Goal: Transaction & Acquisition: Purchase product/service

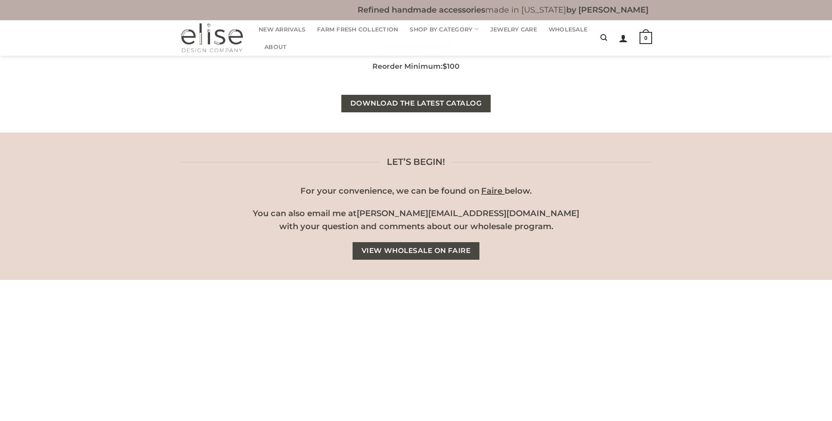
scroll to position [90, 0]
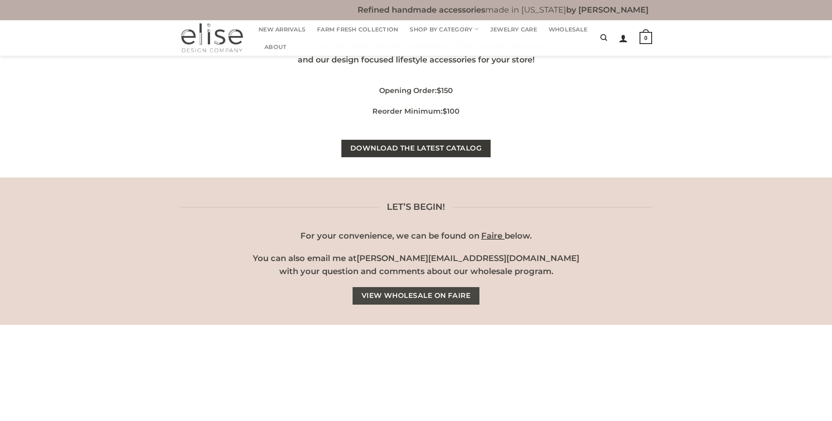
click at [416, 149] on span "Download the latest catalog" at bounding box center [415, 148] width 131 height 11
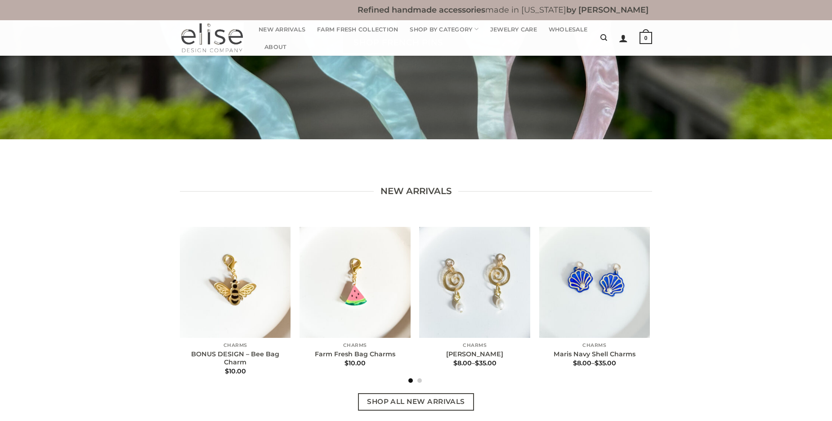
scroll to position [360, 0]
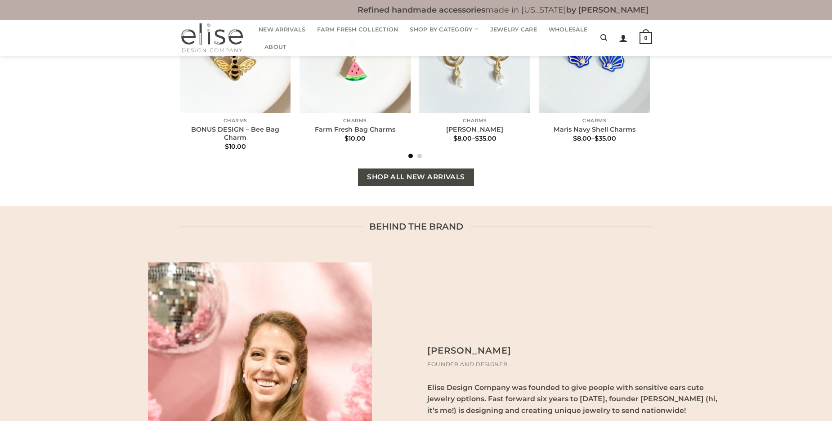
click at [422, 177] on span "Shop All New Arrivals" at bounding box center [416, 177] width 98 height 11
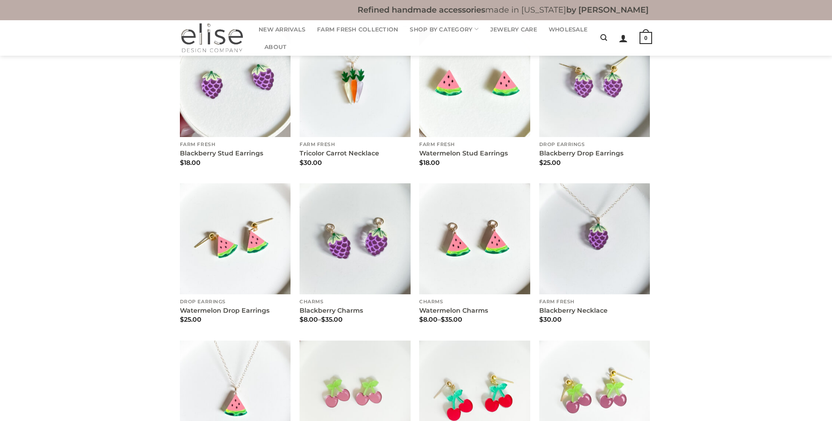
scroll to position [629, 0]
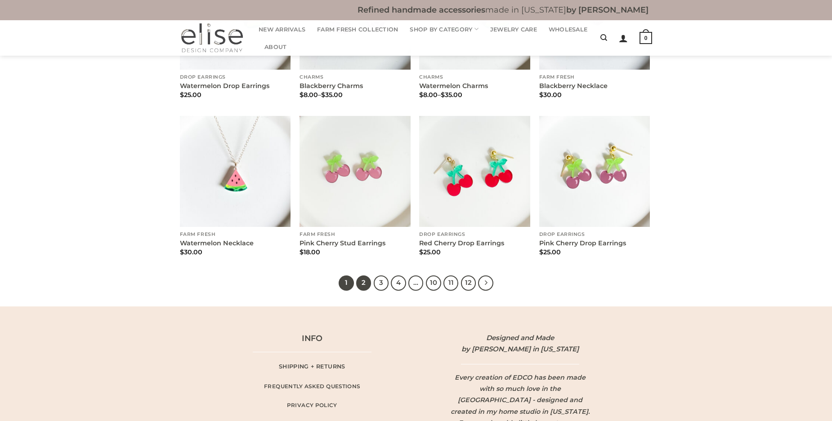
click at [365, 281] on link "2" at bounding box center [363, 283] width 15 height 15
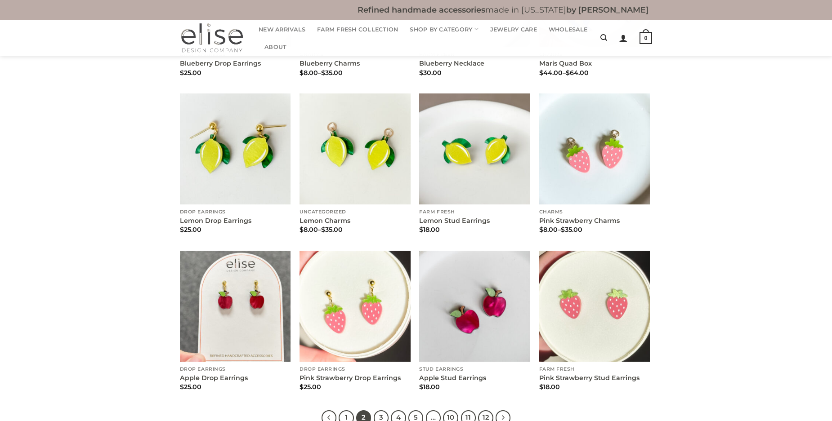
scroll to position [674, 0]
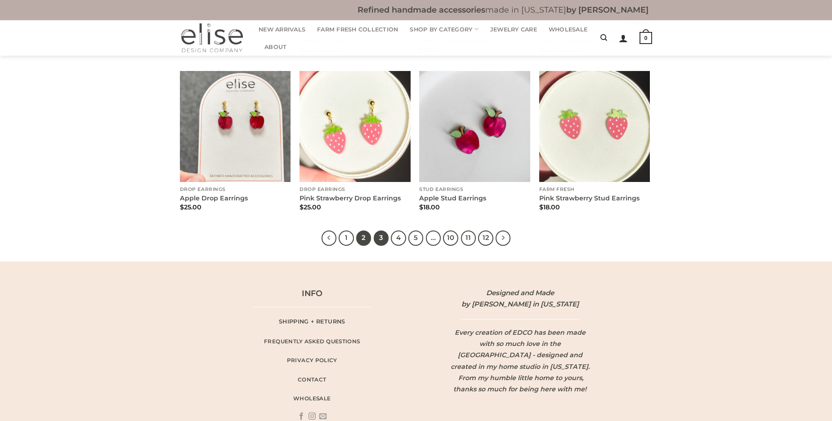
click at [379, 238] on link "3" at bounding box center [381, 238] width 15 height 15
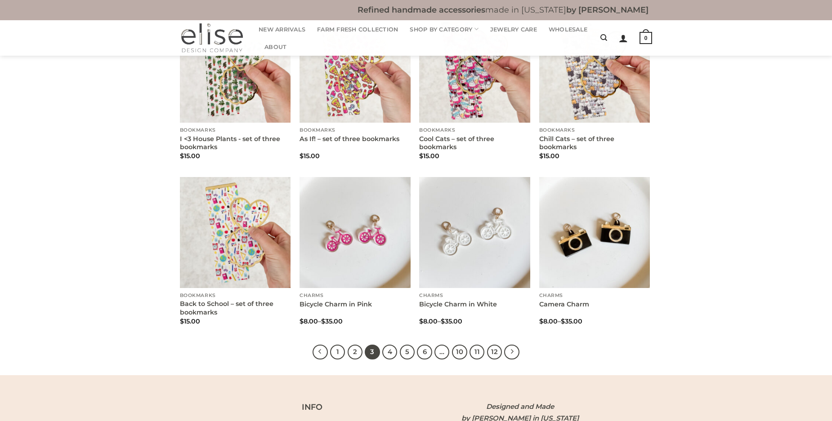
scroll to position [629, 0]
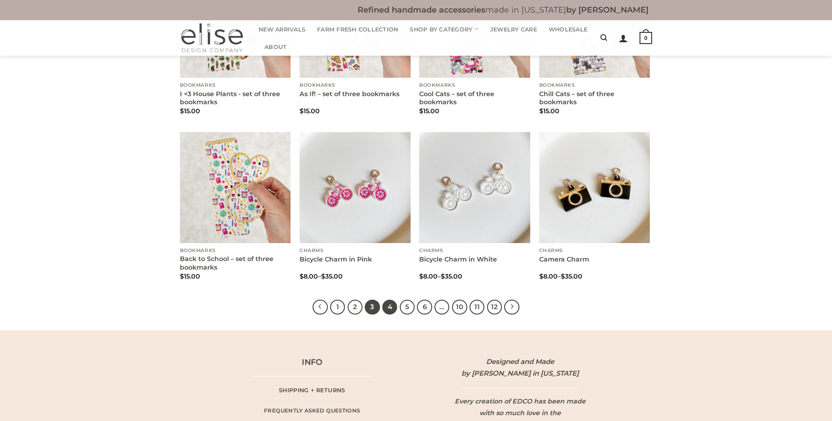
click at [392, 306] on link "4" at bounding box center [389, 307] width 15 height 15
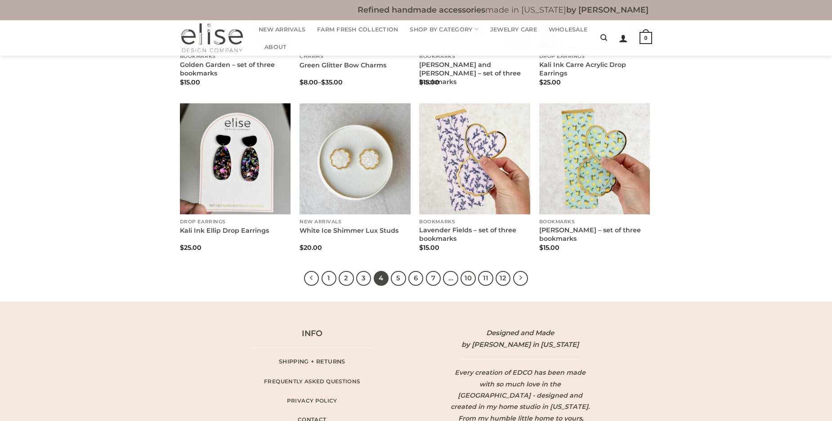
scroll to position [719, 0]
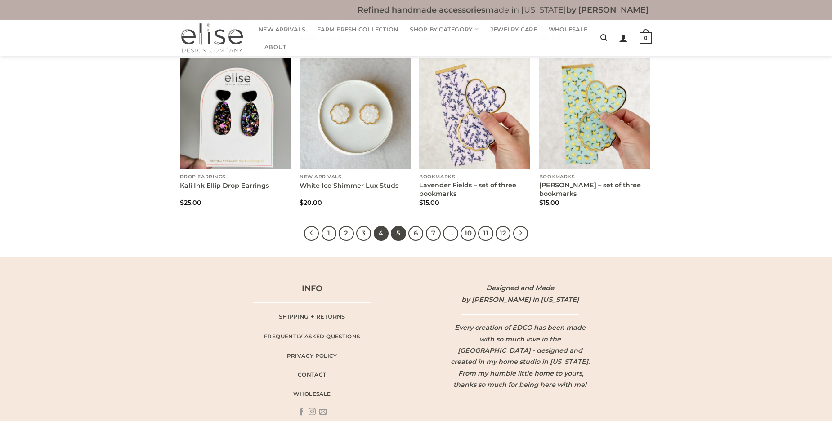
click at [397, 234] on link "5" at bounding box center [398, 233] width 15 height 15
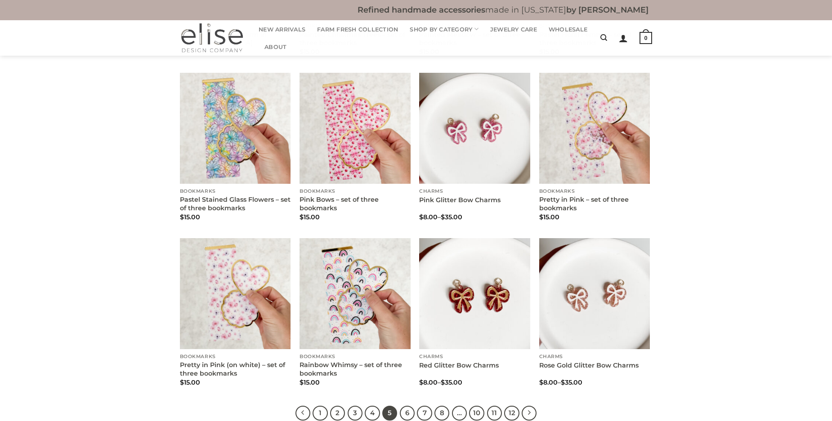
scroll to position [674, 0]
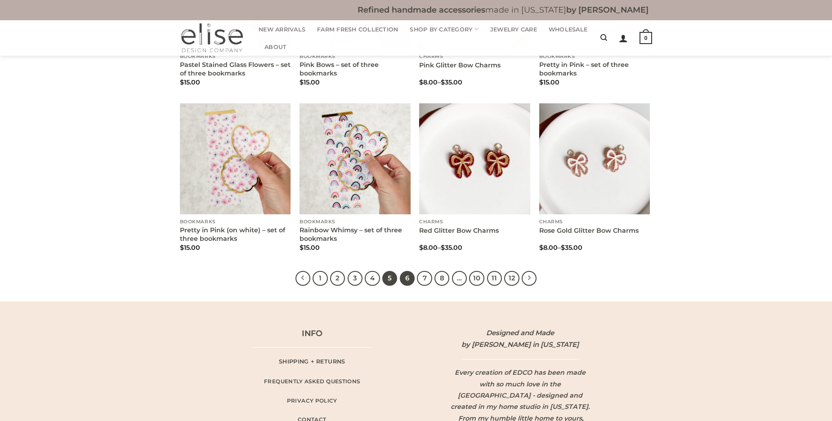
click at [406, 276] on link "6" at bounding box center [407, 278] width 15 height 15
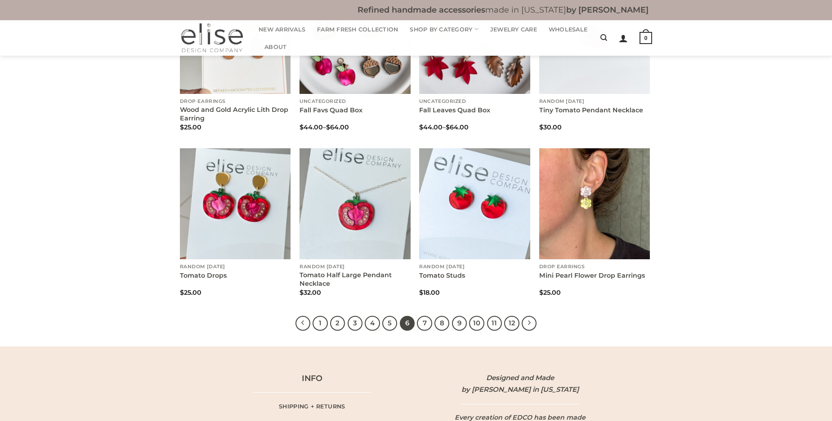
scroll to position [674, 0]
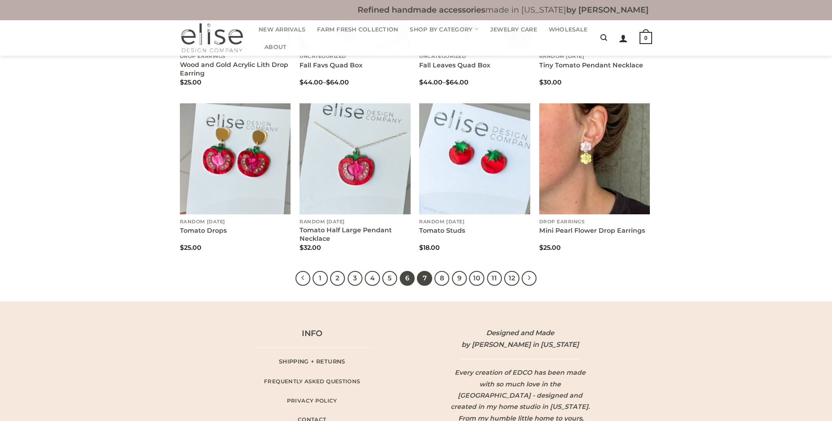
click at [422, 281] on link "7" at bounding box center [424, 278] width 15 height 15
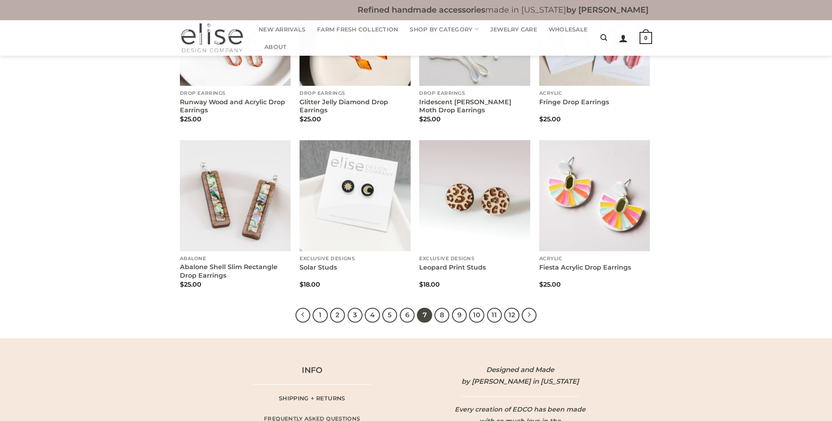
scroll to position [674, 0]
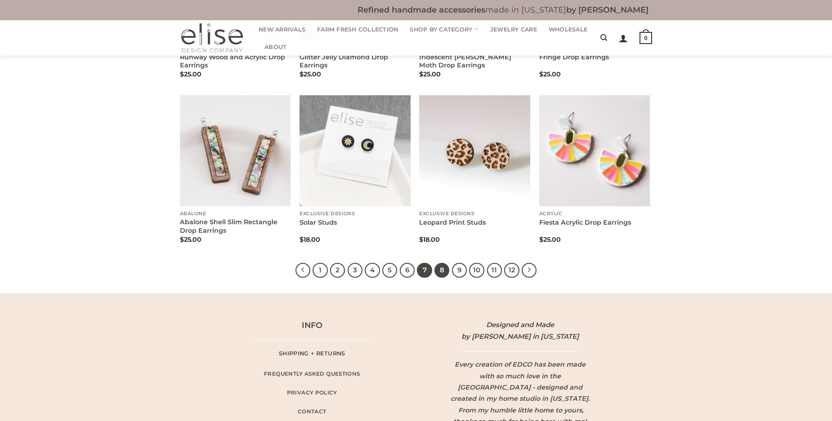
click at [442, 270] on link "8" at bounding box center [441, 270] width 15 height 15
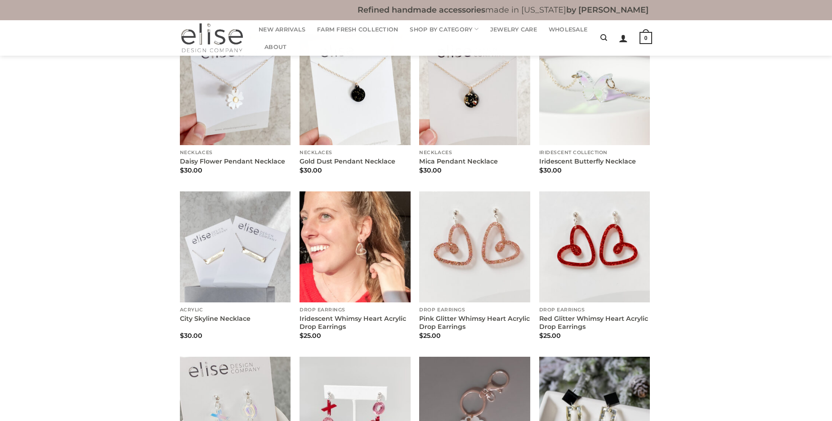
scroll to position [584, 0]
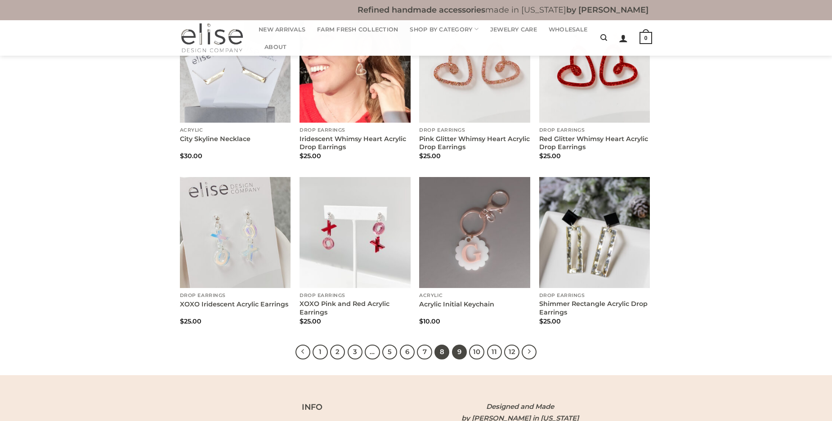
click at [456, 351] on link "9" at bounding box center [459, 352] width 15 height 15
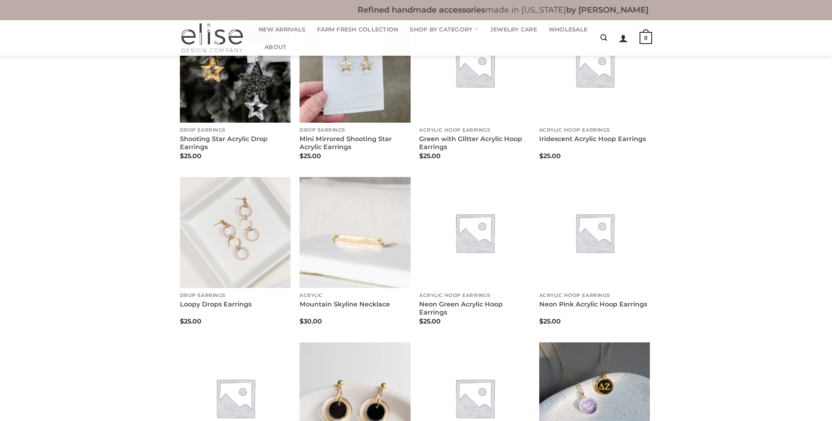
scroll to position [360, 0]
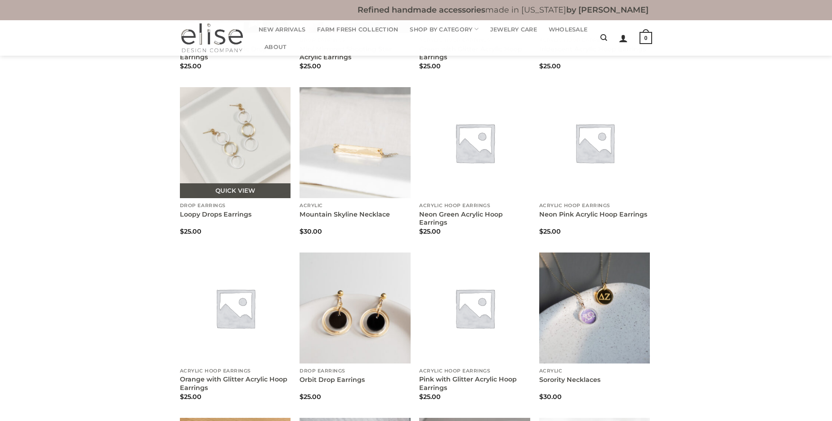
click at [233, 135] on img "Loopy Drops Earrings" at bounding box center [235, 142] width 111 height 111
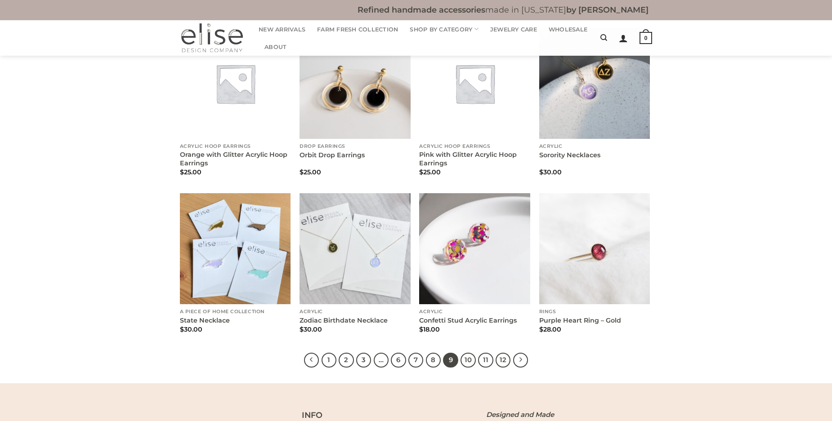
scroll to position [674, 0]
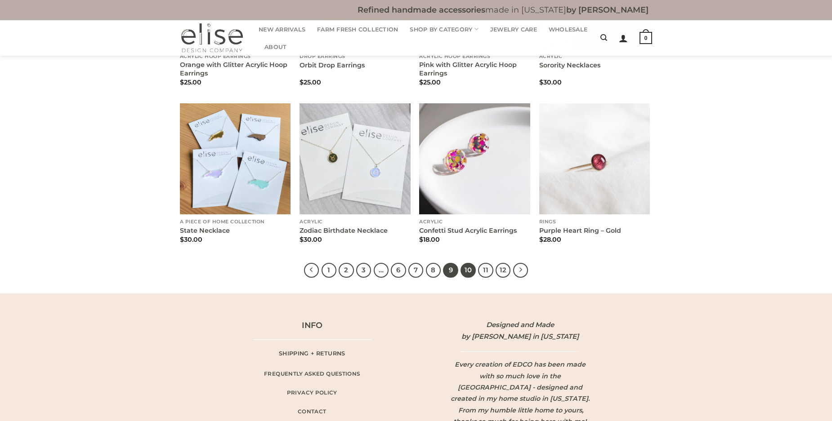
click at [466, 269] on link "10" at bounding box center [467, 270] width 15 height 15
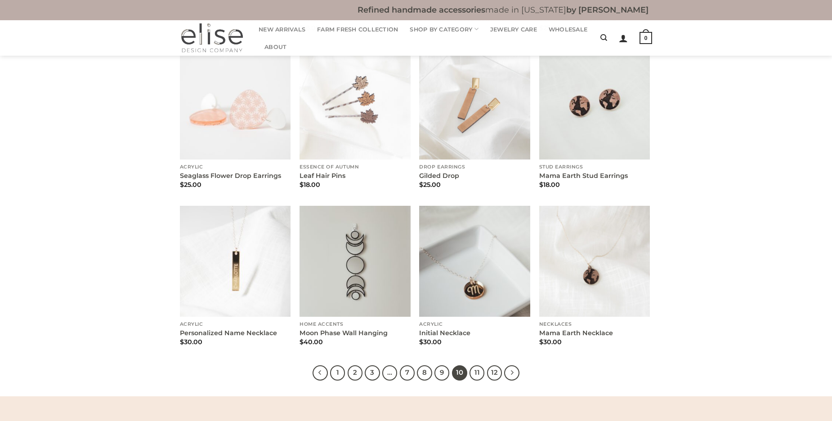
scroll to position [584, 0]
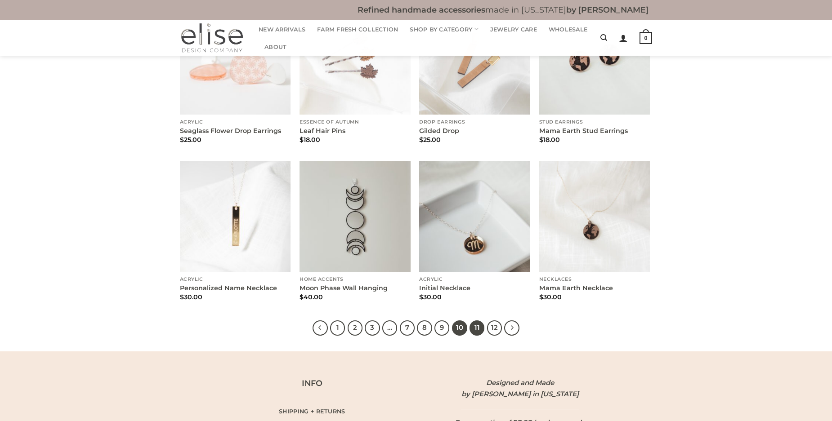
click at [474, 330] on link "11" at bounding box center [476, 328] width 15 height 15
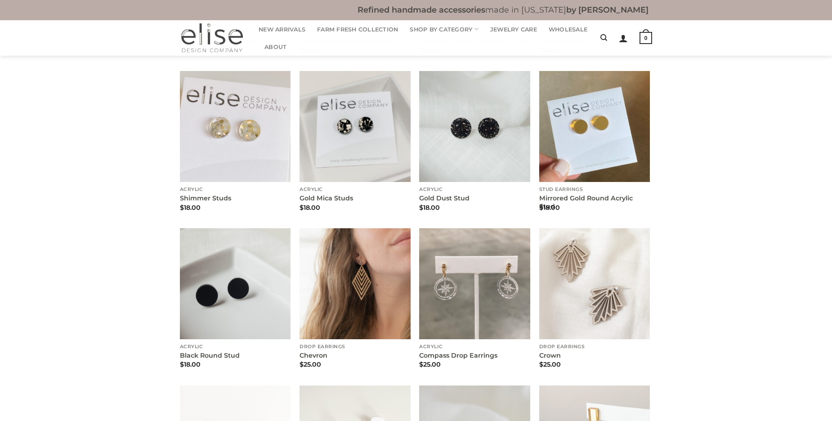
scroll to position [539, 0]
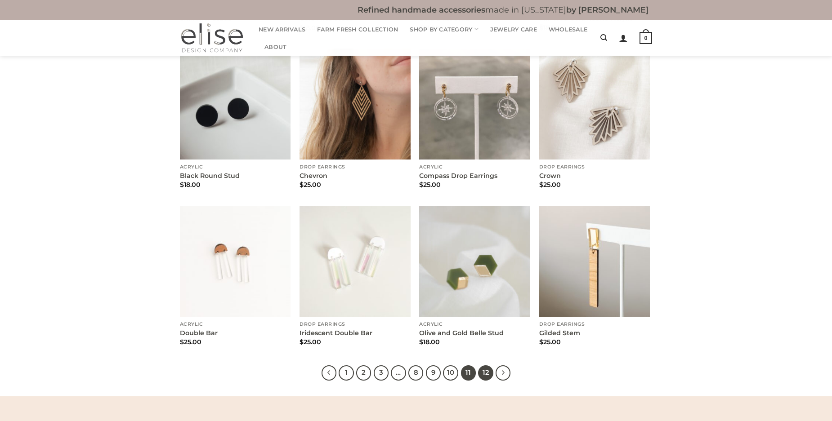
click at [486, 373] on link "12" at bounding box center [485, 372] width 15 height 15
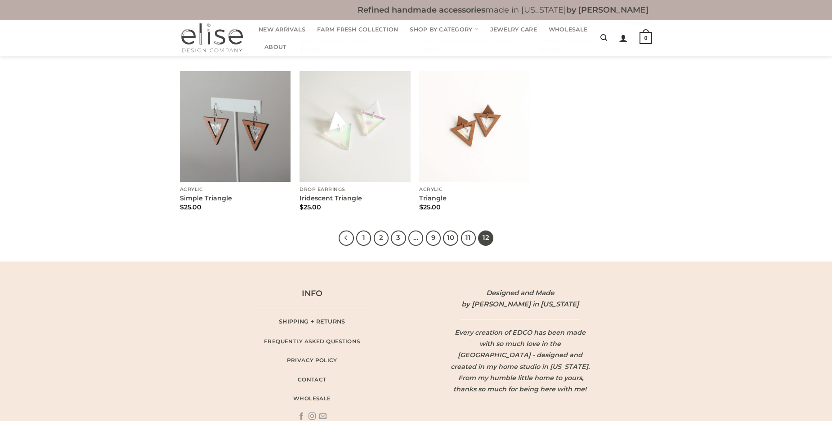
scroll to position [494, 0]
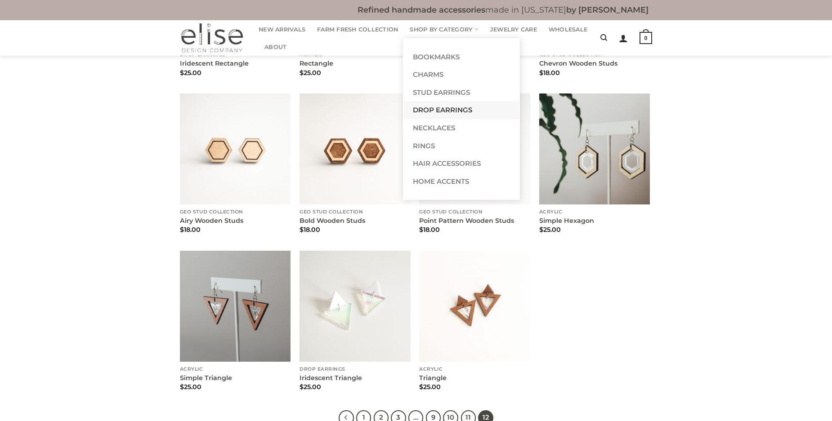
click at [449, 108] on link "Drop Earrings" at bounding box center [461, 110] width 115 height 18
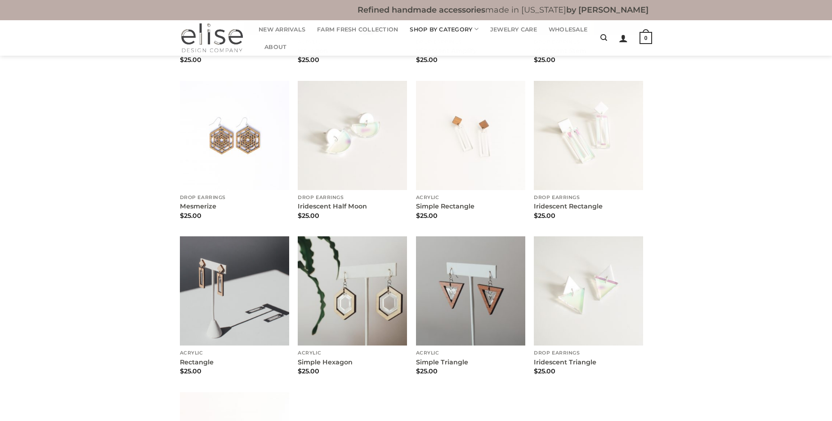
scroll to position [3282, 0]
